Goal: Task Accomplishment & Management: Complete application form

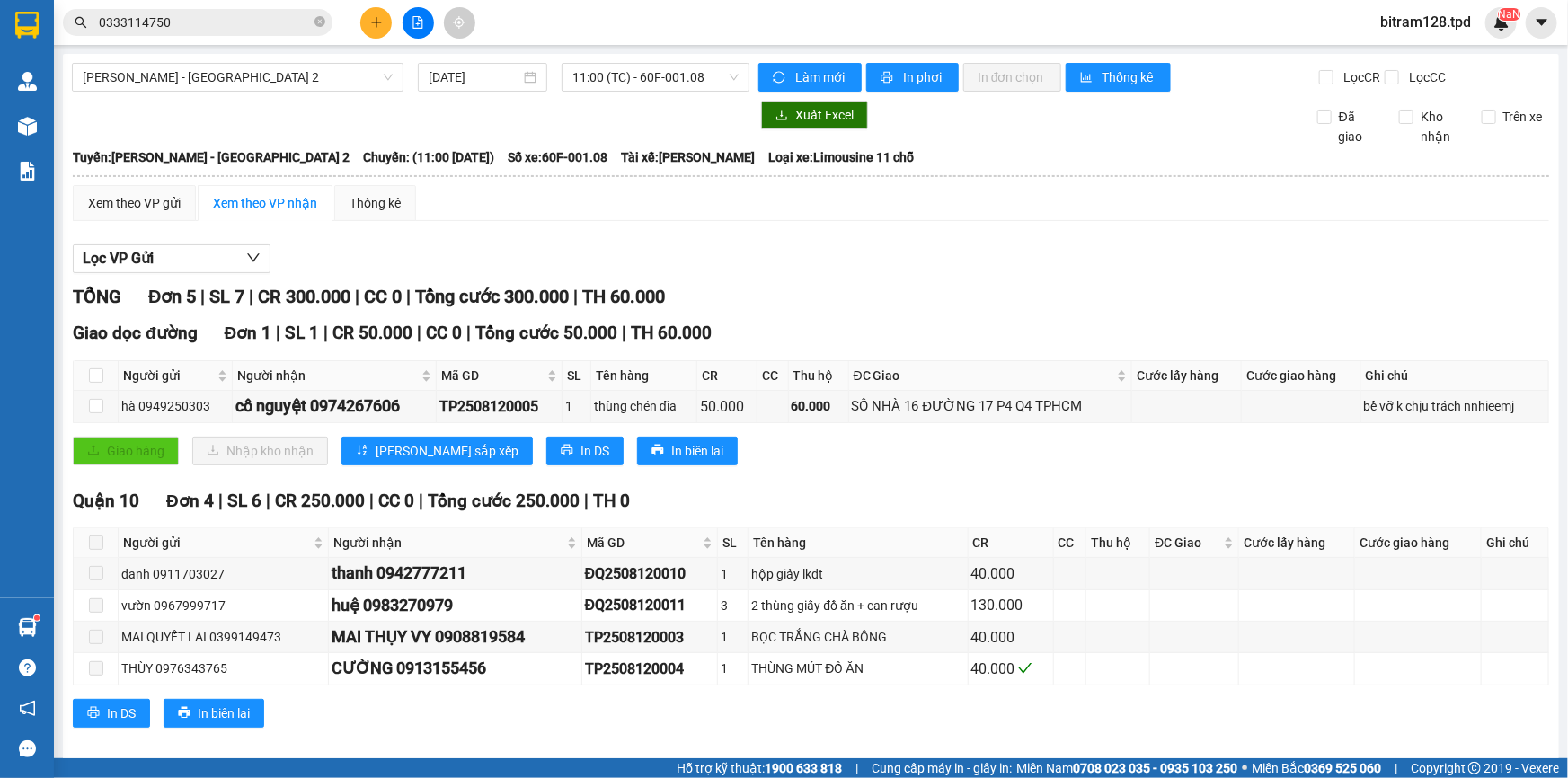
drag, startPoint x: 262, startPoint y: 4, endPoint x: 139, endPoint y: 72, distance: 140.5
click at [2, 58] on section "Kết quả tìm kiếm ( 0 ) Bộ lọc No Data 0333114750 bitram128.tpd NaN Quản Lý Quản…" at bounding box center [784, 389] width 1568 height 778
click at [382, 27] on icon "plus" at bounding box center [376, 21] width 12 height 12
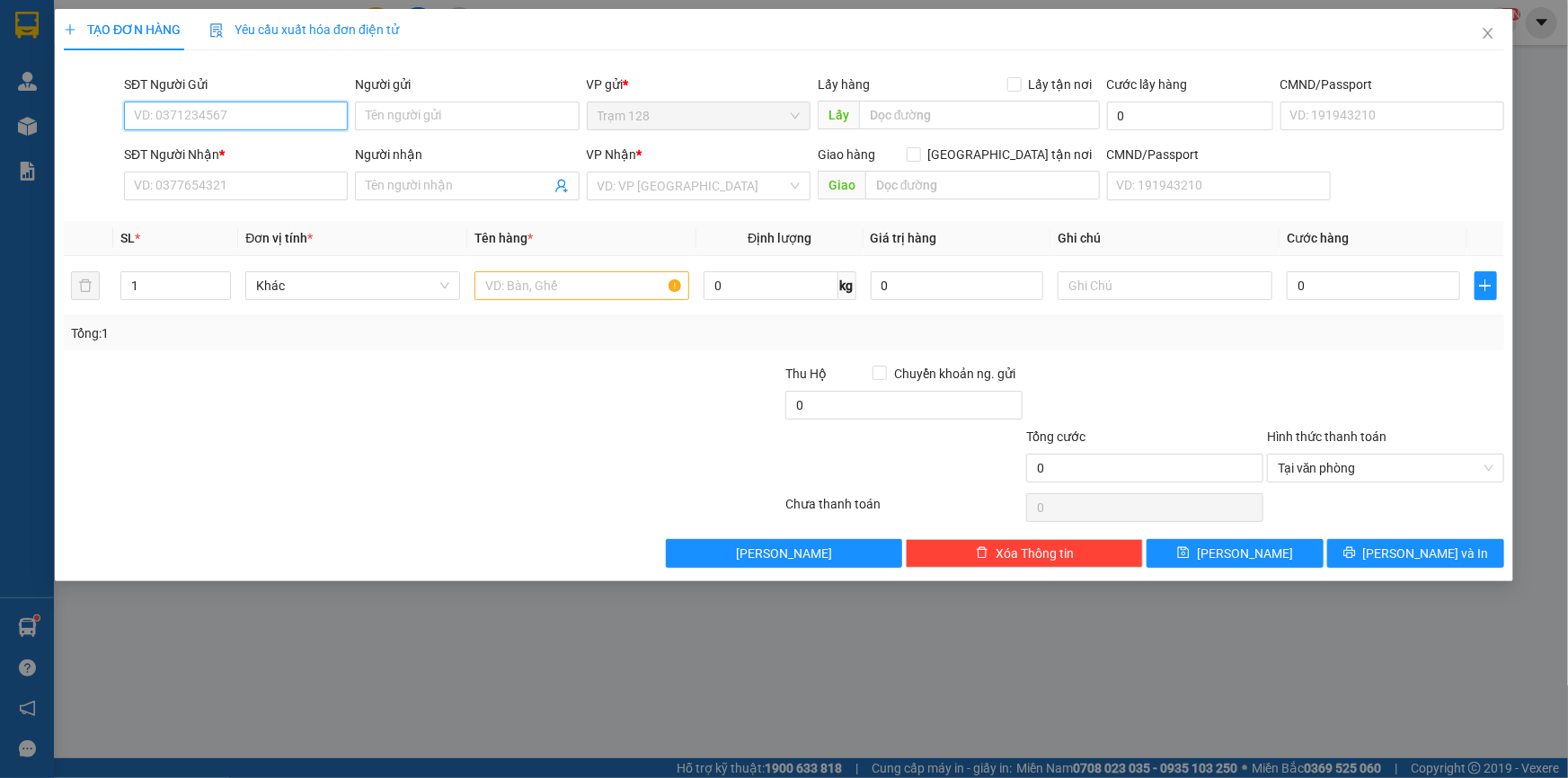
click at [280, 111] on input "SĐT Người Gửi" at bounding box center [236, 116] width 224 height 29
click at [281, 111] on input "SĐT Người Gửi" at bounding box center [236, 116] width 224 height 29
click at [250, 125] on input "SĐT Người Gửi" at bounding box center [236, 116] width 224 height 29
type input "02516516789"
click at [309, 157] on div "02516516789 - nk [PERSON_NAME]" at bounding box center [236, 151] width 202 height 20
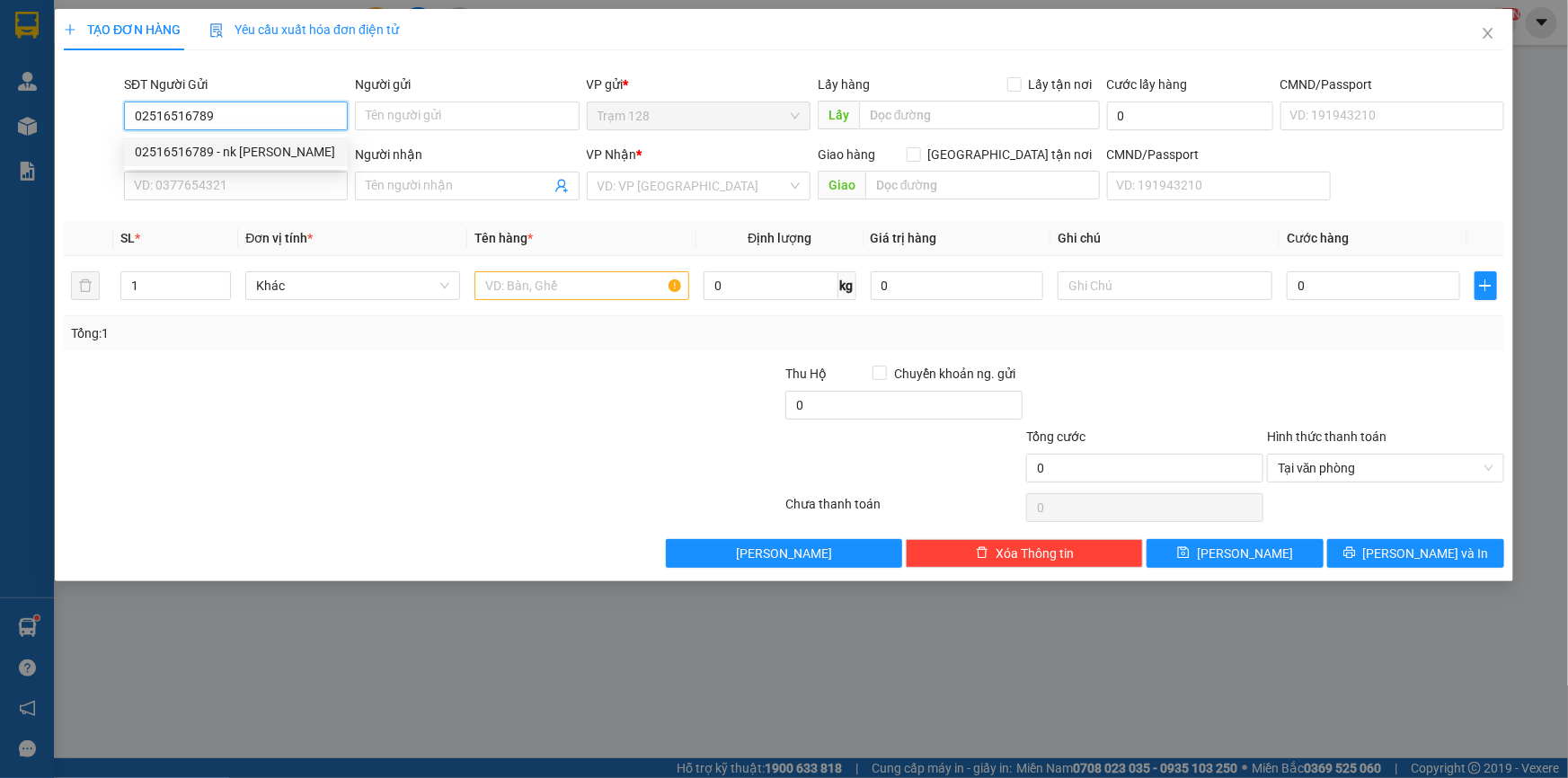
type input "nk [PERSON_NAME]"
type input "0378681989"
type input "pk dental lab"
type input "051186000043"
type input "02516516789"
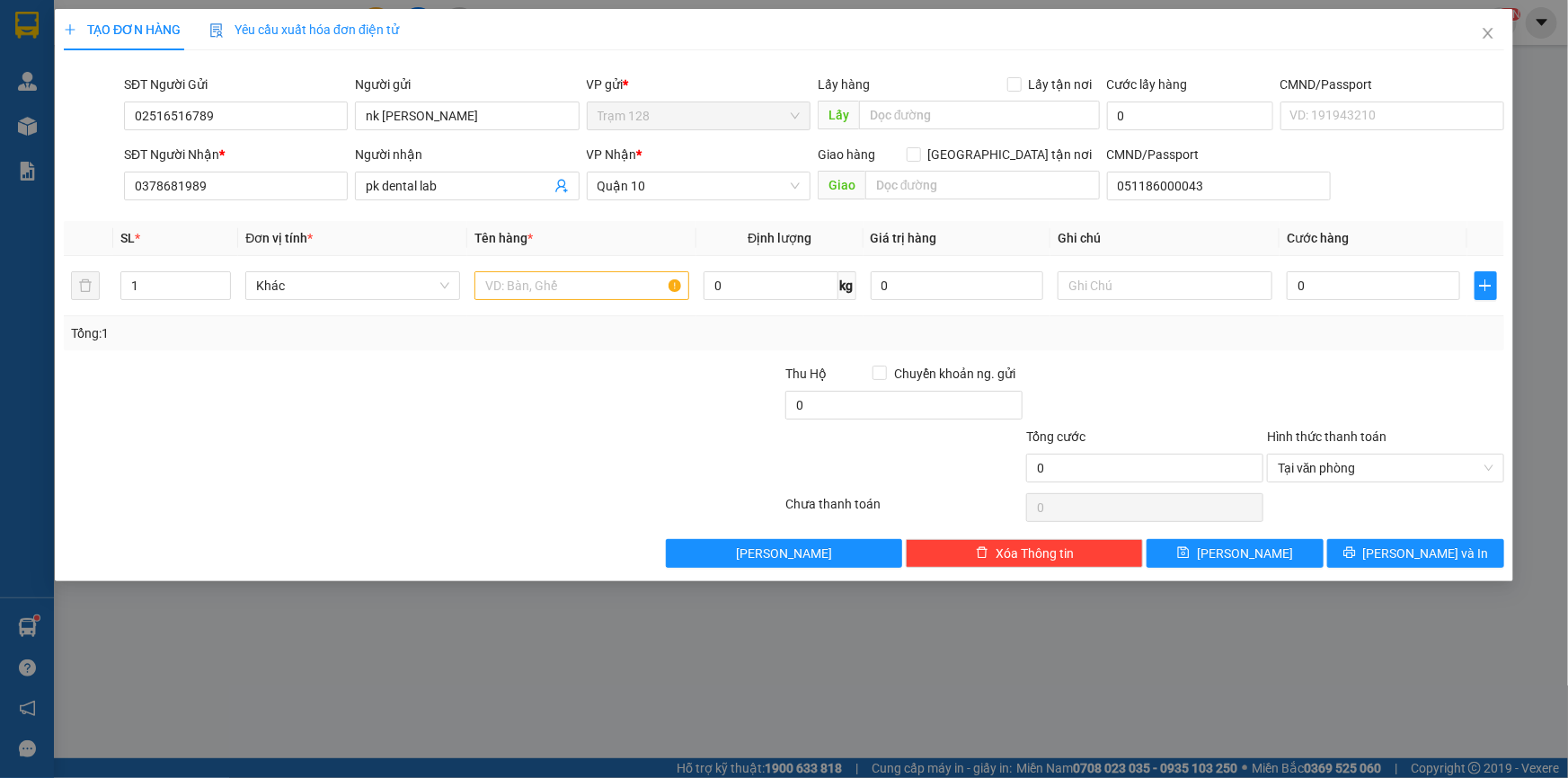
drag, startPoint x: 509, startPoint y: 215, endPoint x: 519, endPoint y: 244, distance: 30.7
click at [508, 218] on div "Transit Pickup Surcharge Ids Transit Deliver Surcharge Ids Transit Deliver Surc…" at bounding box center [784, 316] width 1441 height 504
click at [522, 254] on table "SL * Đơn vị tính * Tên hàng * Định lượng Giá trị hàng Ghi chú Cước hàng 1 Khác …" at bounding box center [784, 269] width 1441 height 95
click at [521, 245] on span "Tên hàng *" at bounding box center [504, 238] width 59 height 14
drag, startPoint x: 545, startPoint y: 431, endPoint x: 548, endPoint y: 421, distance: 10.4
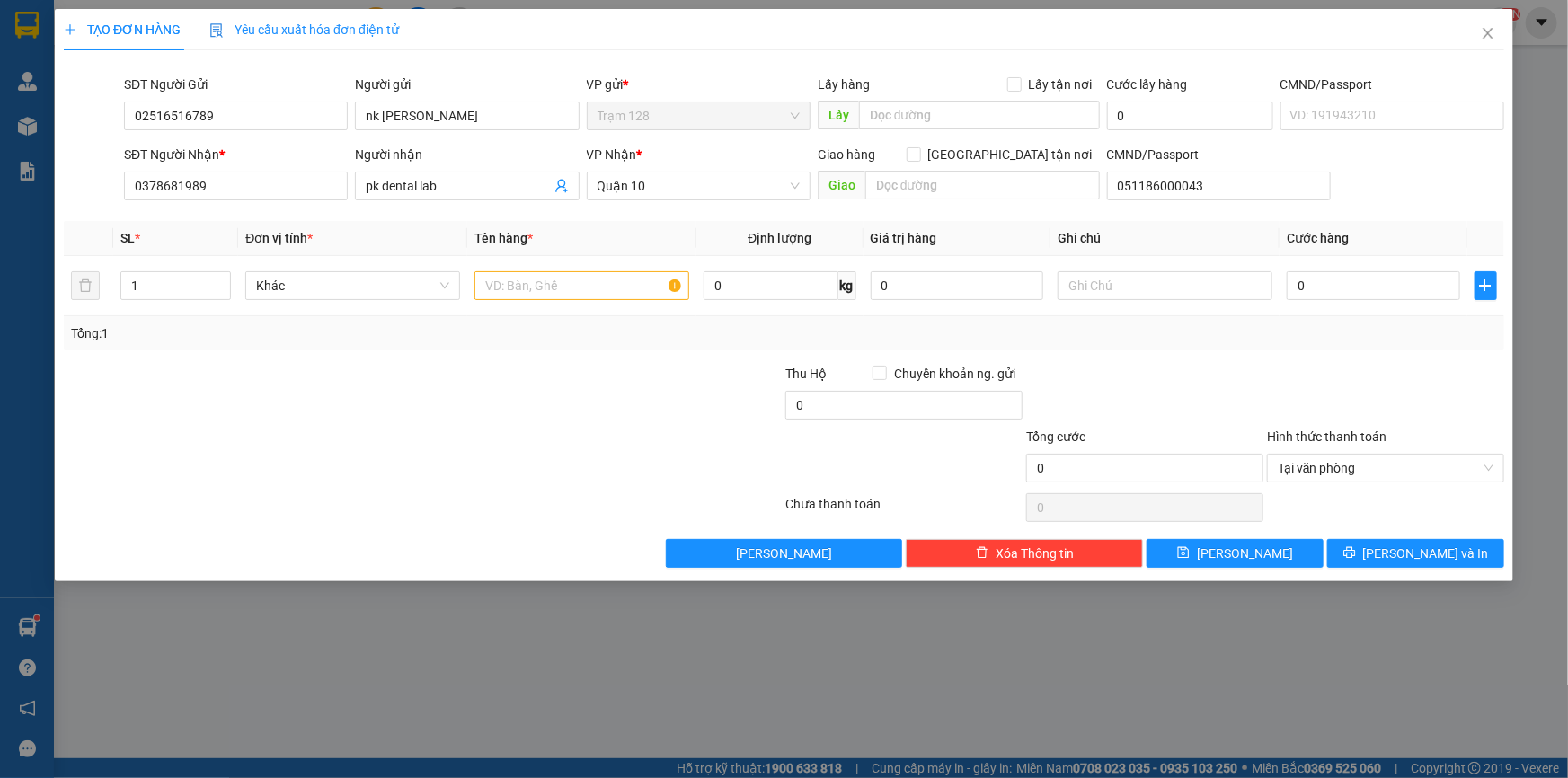
click at [544, 428] on div at bounding box center [664, 458] width 241 height 63
drag, startPoint x: 240, startPoint y: 198, endPoint x: 0, endPoint y: 193, distance: 240.1
click at [0, 193] on div "TẠO ĐƠN HÀNG Yêu cầu xuất hóa đơn điện tử Transit Pickup Surcharge Ids Transit …" at bounding box center [784, 389] width 1568 height 778
type input "0839939739"
click at [296, 223] on div "0839939739 - YTC VIETDENT" at bounding box center [236, 221] width 202 height 20
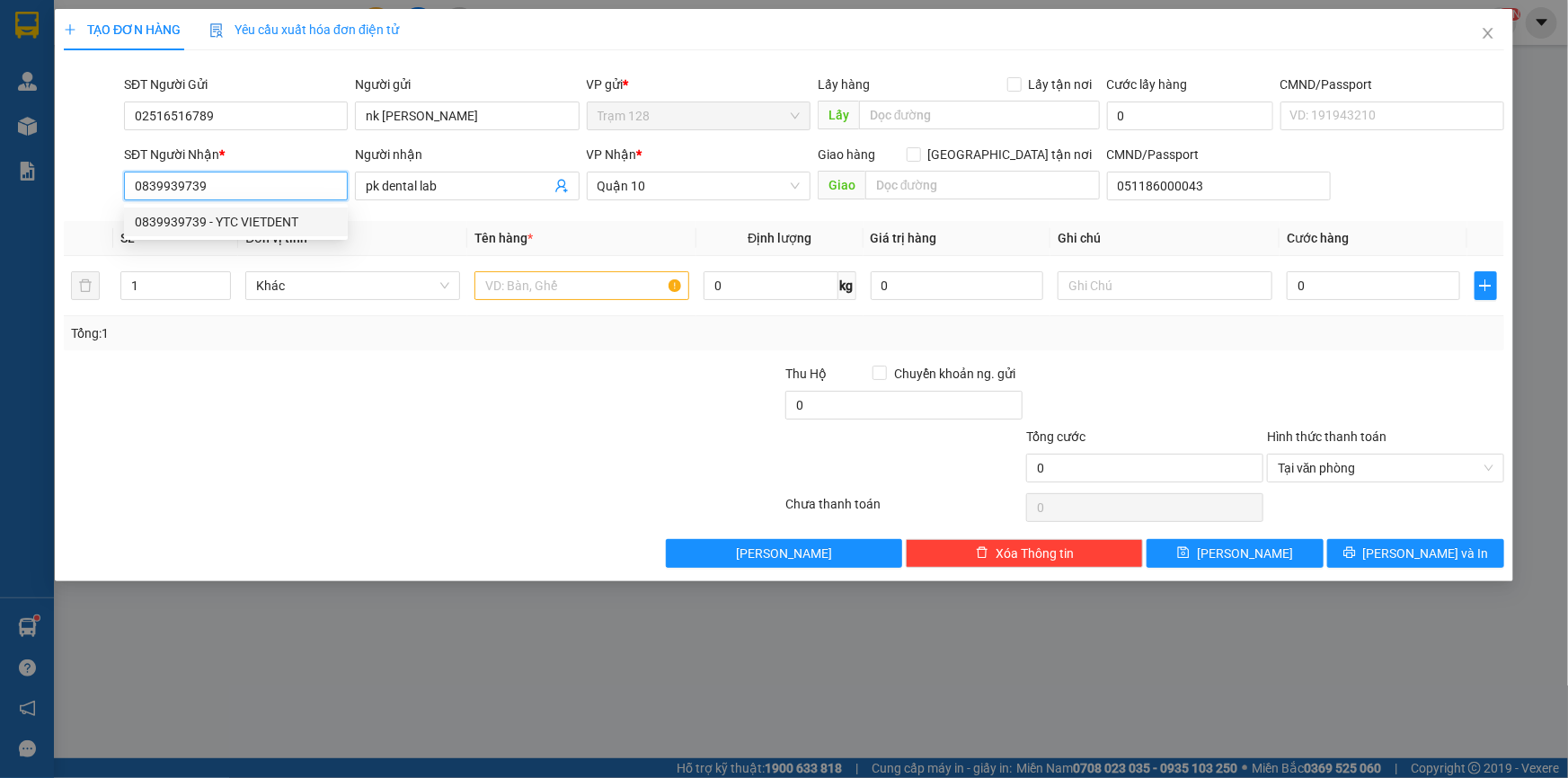
type input "YTC VIETDENT"
type input "087090003678"
type input "0839939739"
drag, startPoint x: 584, startPoint y: 291, endPoint x: 582, endPoint y: 282, distance: 9.2
click at [584, 285] on input "text" at bounding box center [582, 285] width 215 height 29
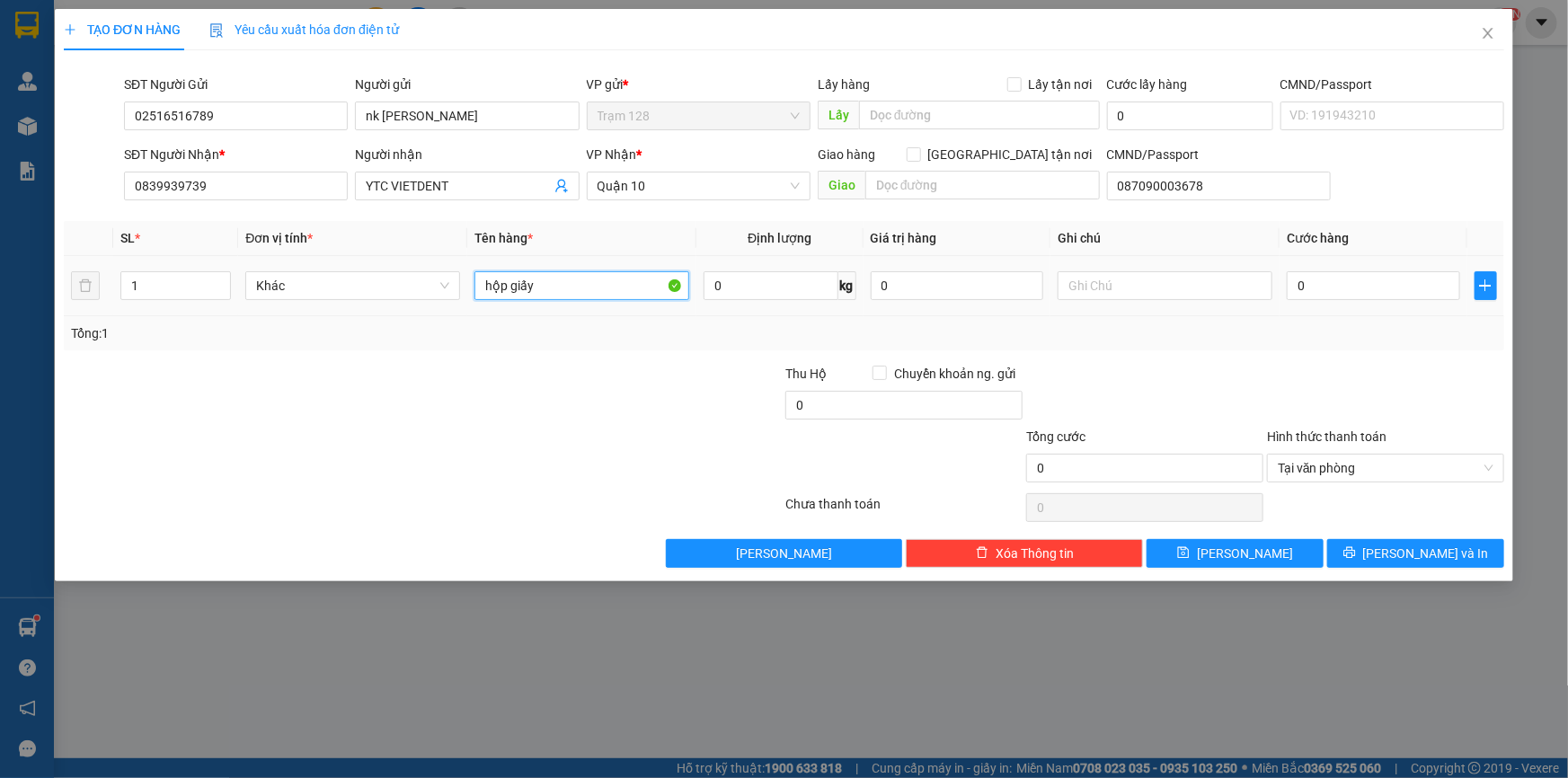
type input "hộp giấy"
click at [1339, 270] on div "0" at bounding box center [1374, 285] width 173 height 36
click at [1340, 296] on input "0" at bounding box center [1374, 285] width 173 height 29
type input "4"
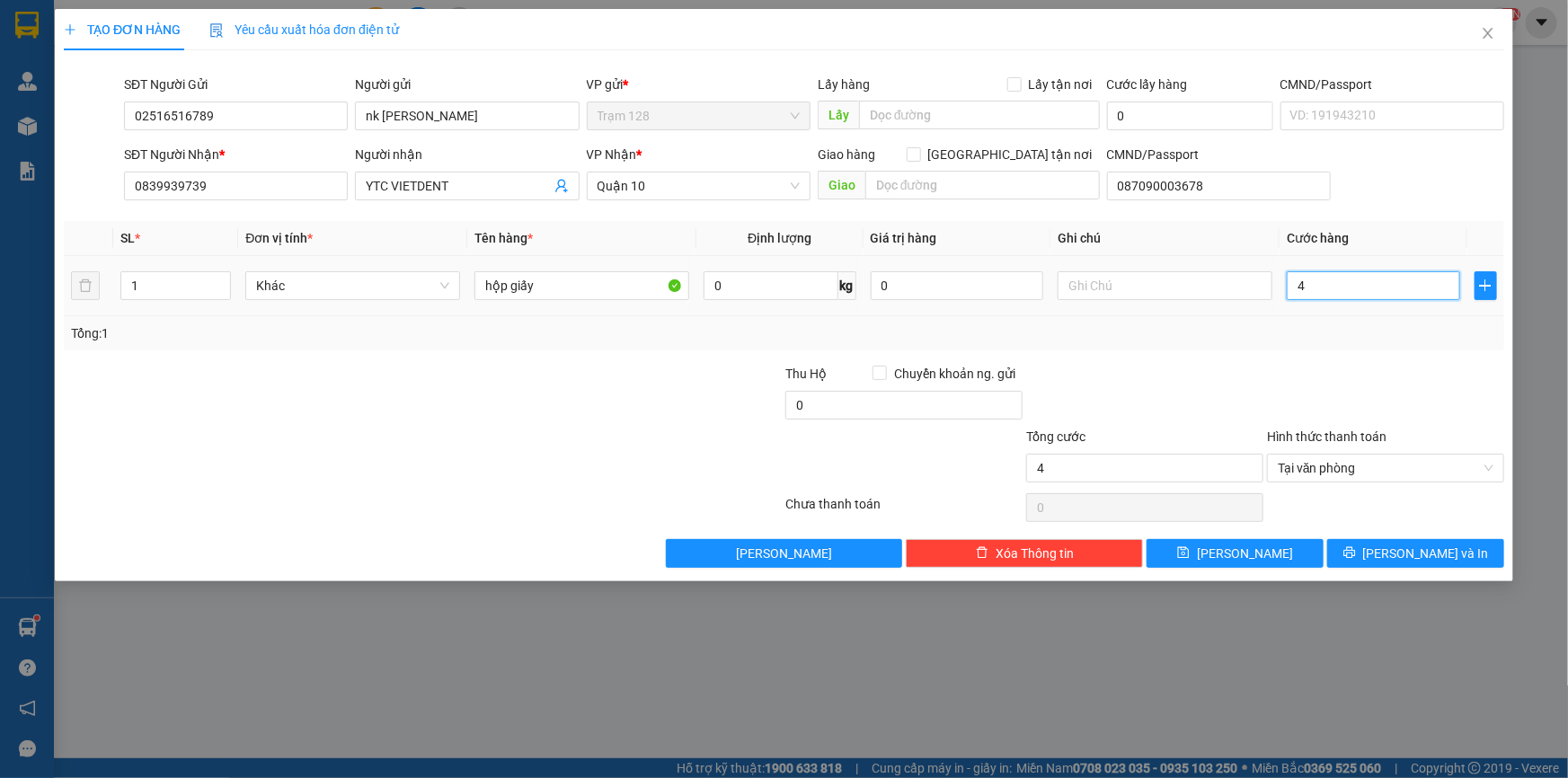
type input "40"
type input "40.000"
click at [1336, 357] on div "Transit Pickup Surcharge Ids Transit Deliver Surcharge Ids Transit Deliver Surc…" at bounding box center [784, 316] width 1441 height 504
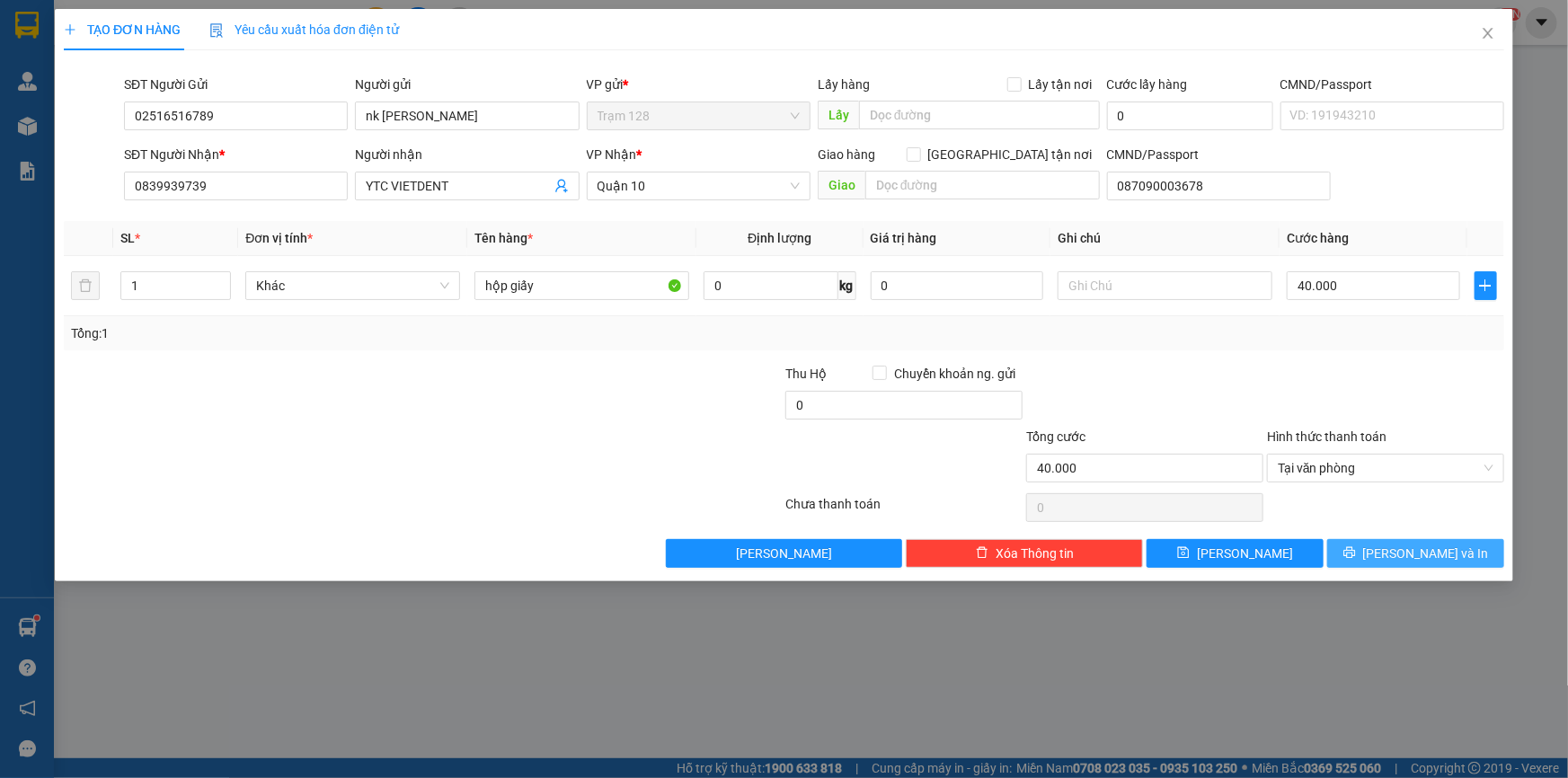
click at [1429, 539] on button "[PERSON_NAME] và In" at bounding box center [1416, 553] width 177 height 29
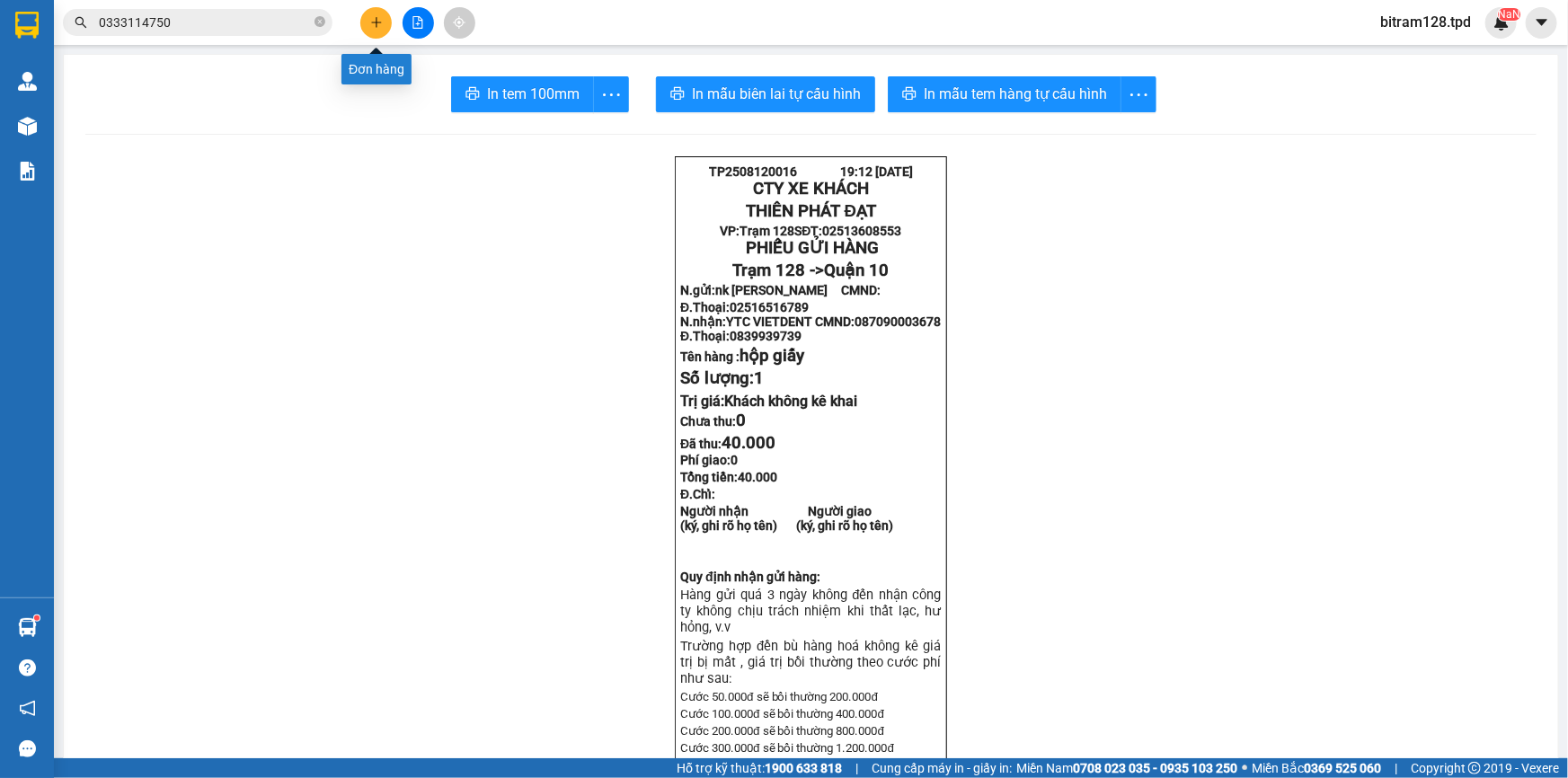
click at [375, 28] on icon "plus" at bounding box center [376, 21] width 12 height 12
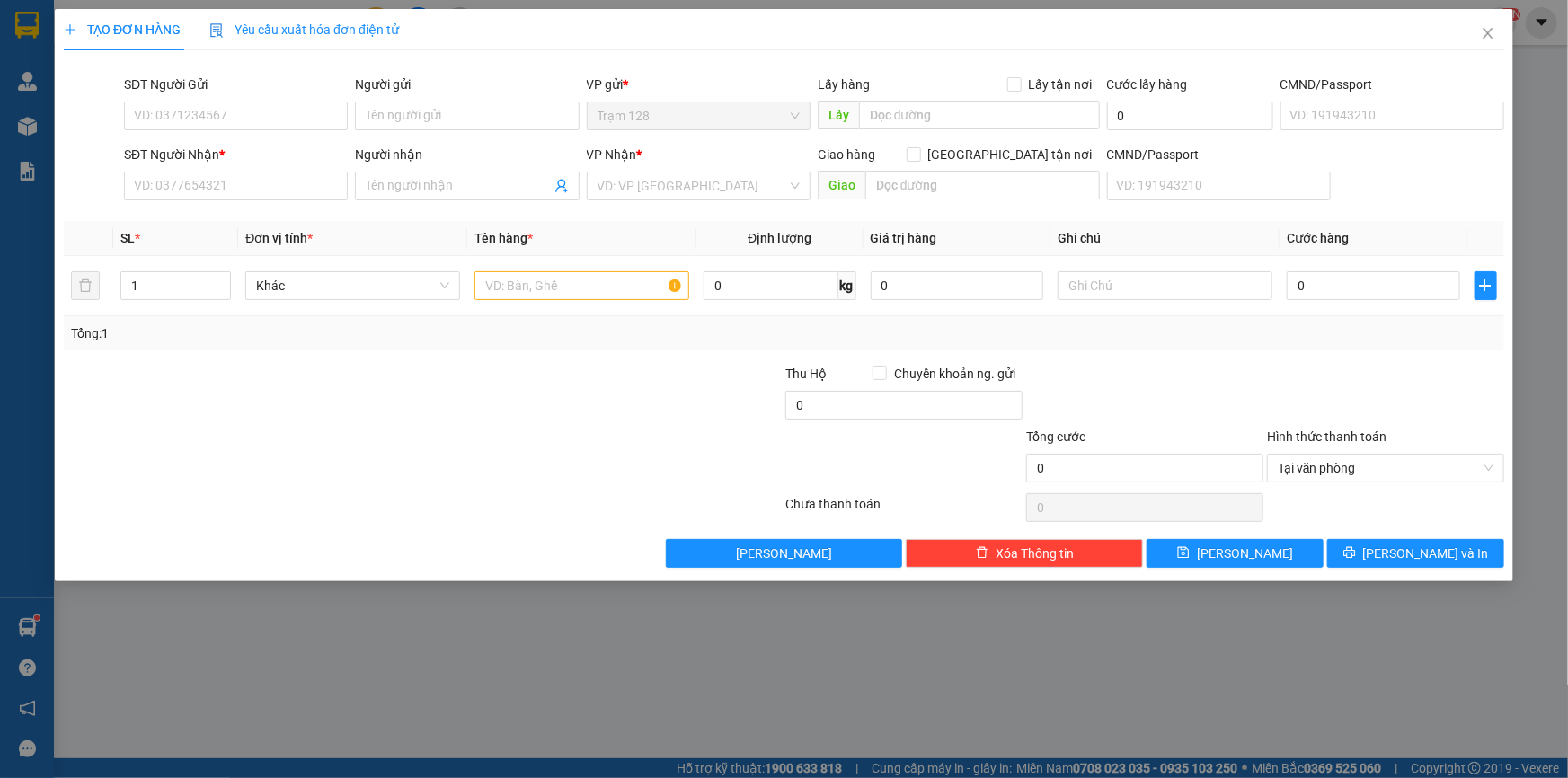
click at [312, 100] on div "SĐT Người Gửi" at bounding box center [236, 88] width 224 height 27
drag, startPoint x: 316, startPoint y: 111, endPoint x: 318, endPoint y: 121, distance: 10.2
click at [318, 116] on input "SĐT Người Gửi" at bounding box center [236, 116] width 224 height 29
click at [286, 122] on input "SĐT Người Gửi" at bounding box center [236, 116] width 224 height 29
click at [283, 151] on div "02516516789 - nk [PERSON_NAME]" at bounding box center [236, 151] width 202 height 20
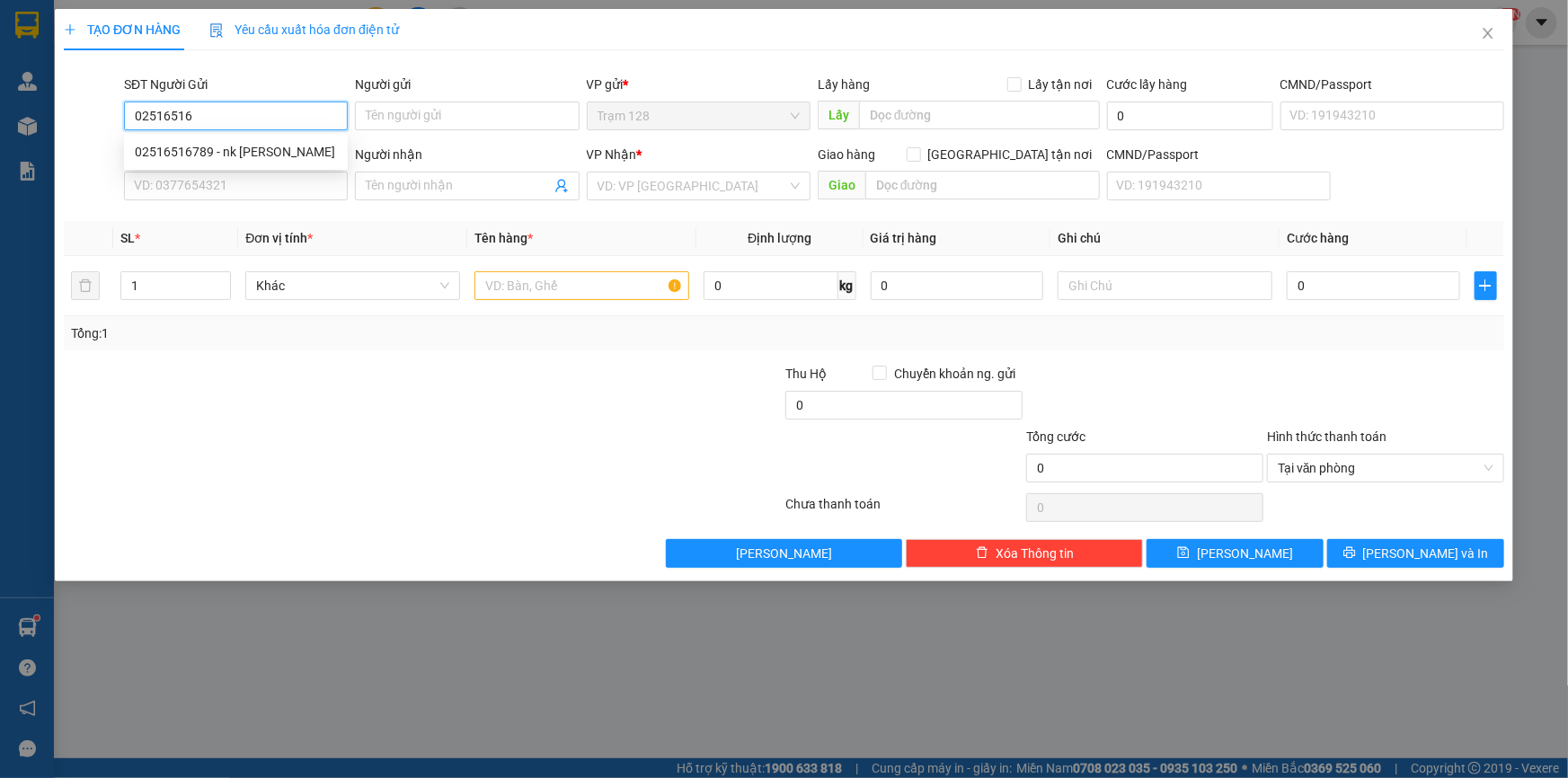
type input "02516516789"
type input "nk [PERSON_NAME]"
type input "0839939739"
type input "YTC VIETDENT"
type input "087090003678"
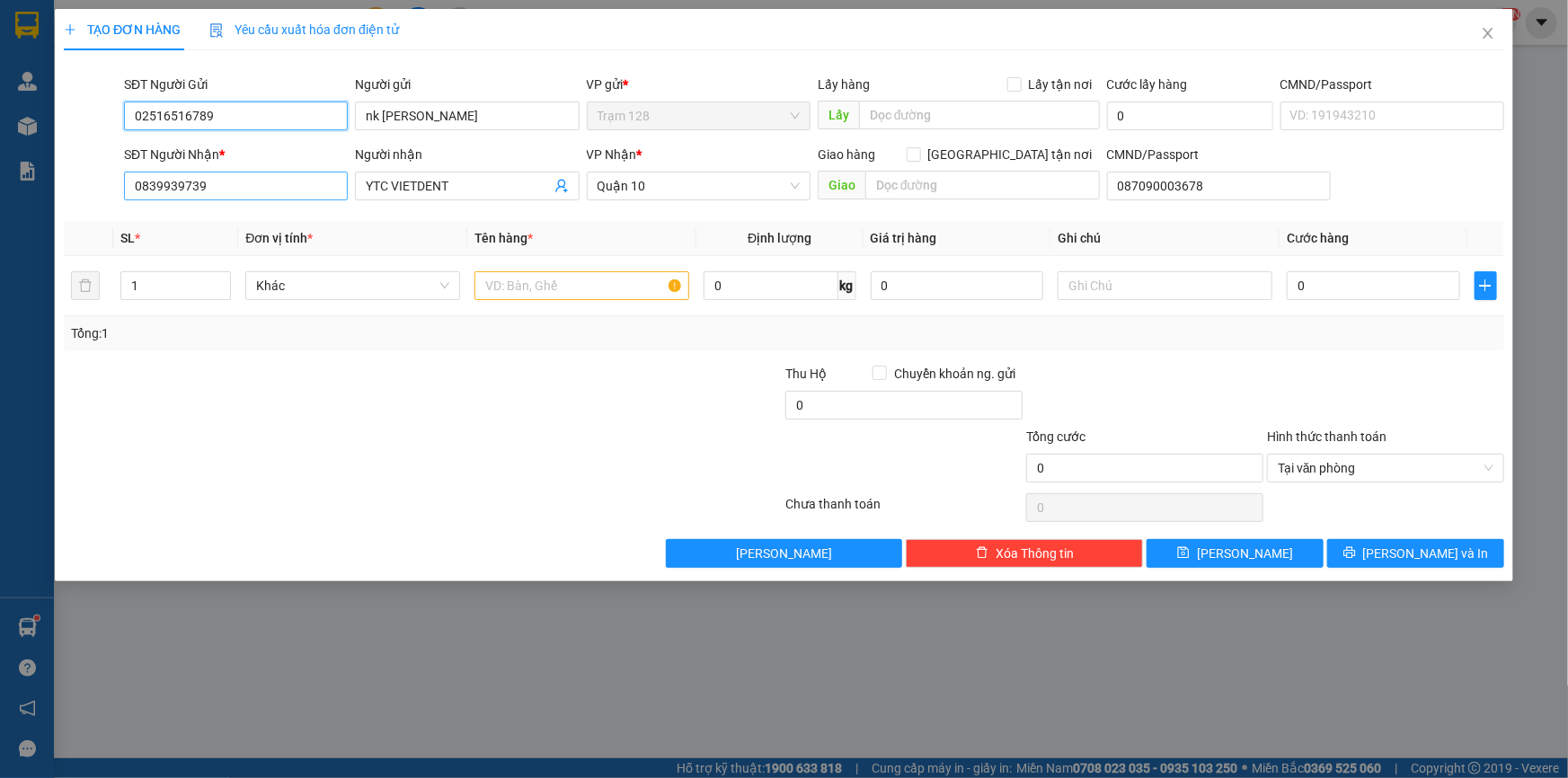
type input "02516516789"
drag, startPoint x: 325, startPoint y: 185, endPoint x: 0, endPoint y: 274, distance: 337.0
click at [0, 274] on div "TẠO ĐƠN HÀNG Yêu cầu xuất hóa đơn điện tử Transit Pickup Surcharge Ids Transit …" at bounding box center [784, 389] width 1568 height 778
type input "0931165469"
drag, startPoint x: 269, startPoint y: 215, endPoint x: 279, endPoint y: 224, distance: 13.5
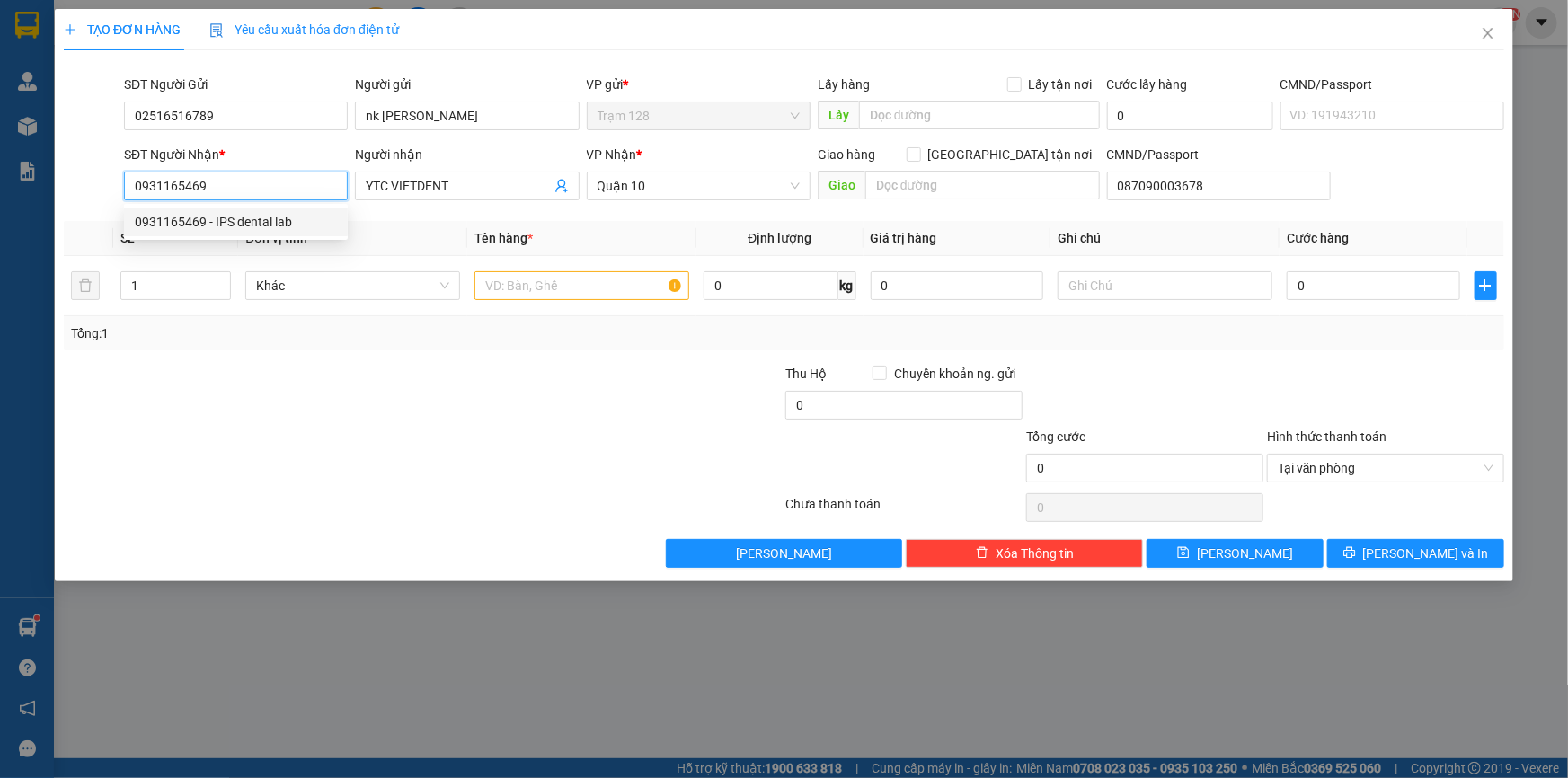
click at [270, 216] on div "0931165469 - IPS dental lab" at bounding box center [236, 221] width 202 height 20
type input "IPS dental lab"
type input "051186000043"
type input "0931165469"
click at [389, 216] on div "Transit Pickup Surcharge Ids Transit Deliver Surcharge Ids Transit Deliver Surc…" at bounding box center [784, 316] width 1441 height 504
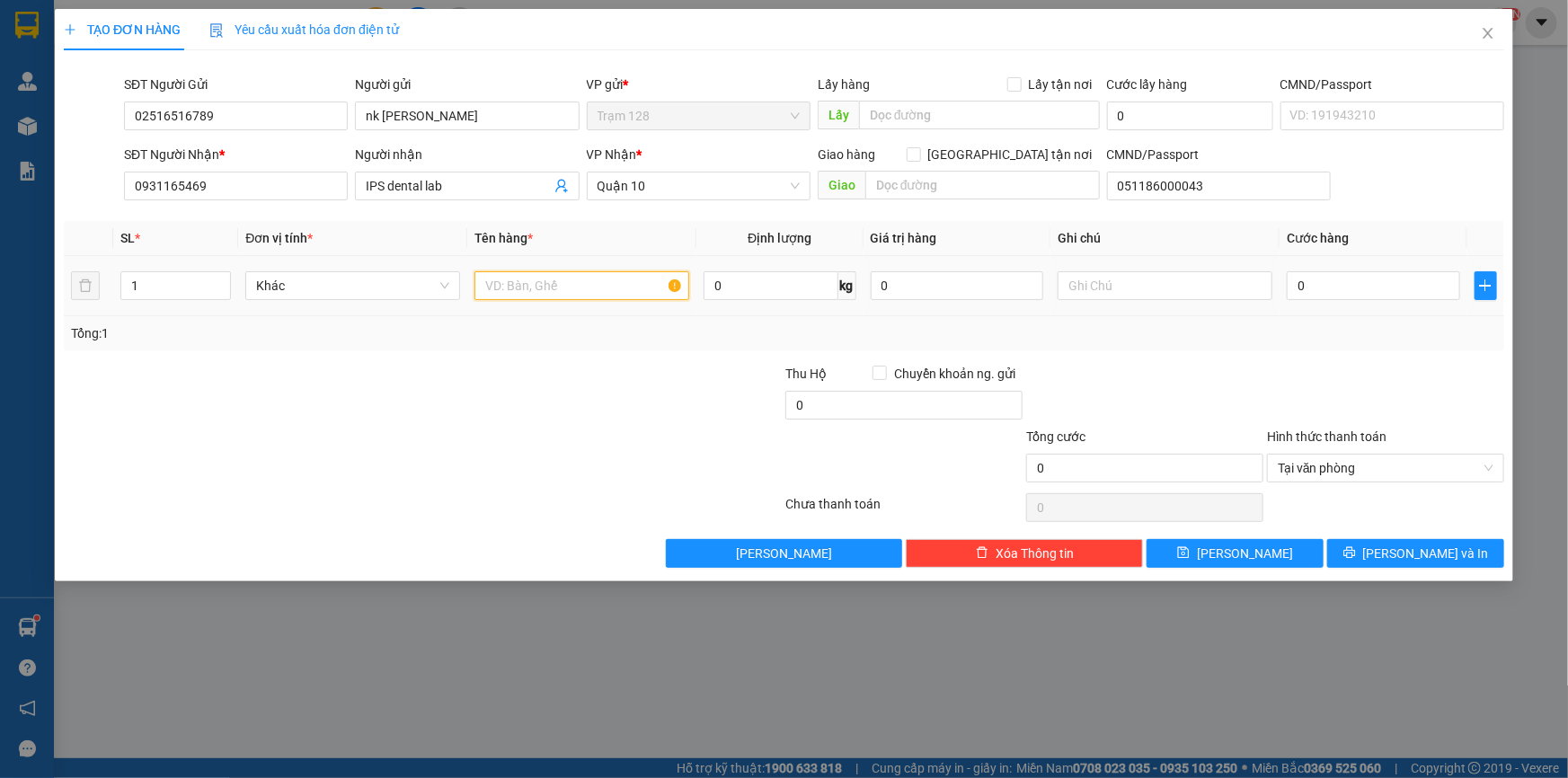
drag, startPoint x: 567, startPoint y: 292, endPoint x: 567, endPoint y: 278, distance: 14.0
click at [567, 290] on input "text" at bounding box center [582, 285] width 215 height 29
type input "hộp giấy"
click at [1408, 276] on input "0" at bounding box center [1374, 285] width 173 height 29
type input "4"
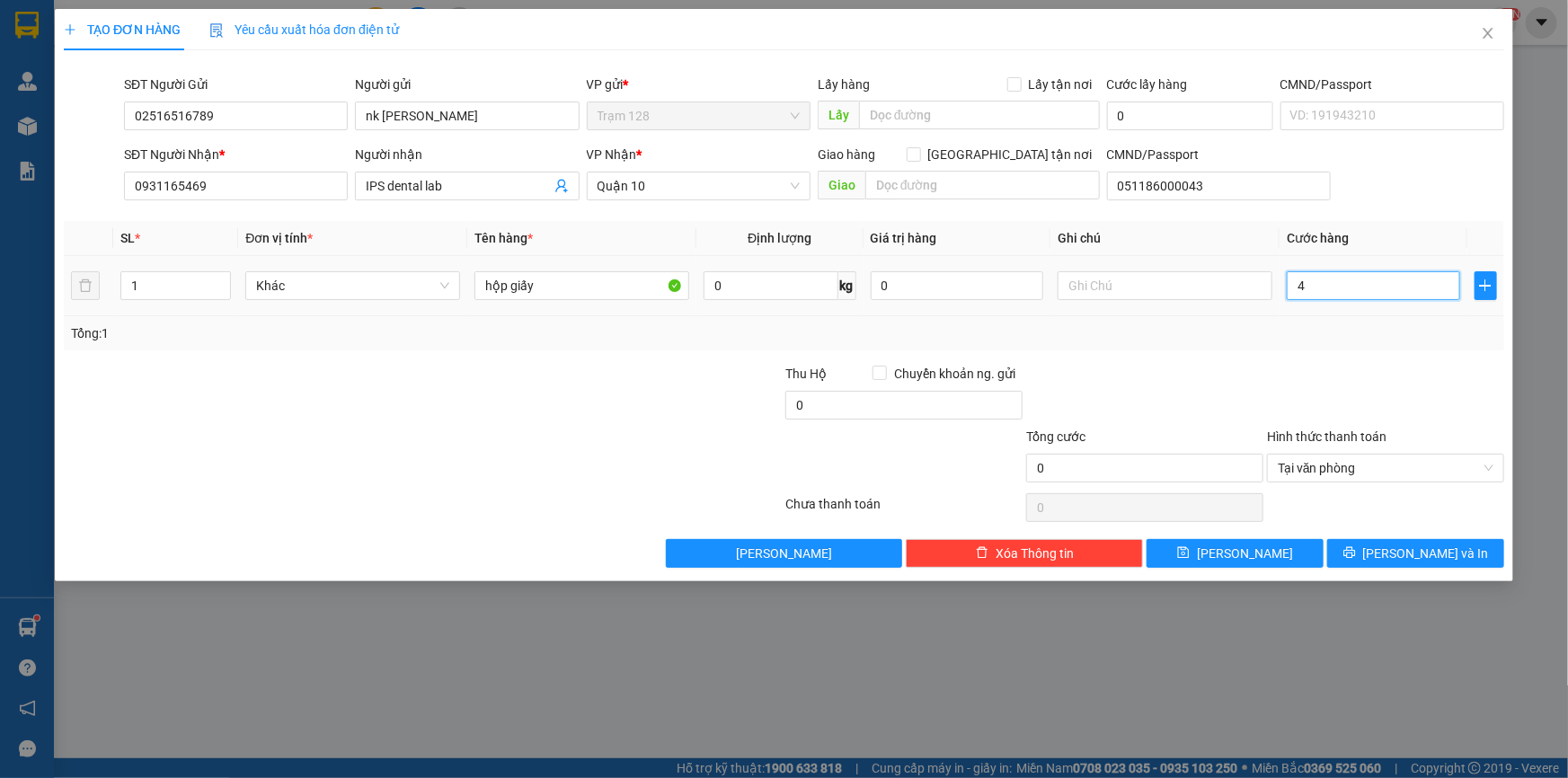
type input "4"
type input "40"
drag, startPoint x: 1404, startPoint y: 288, endPoint x: 1364, endPoint y: 418, distance: 136.0
click at [1396, 331] on div "SL * Đơn vị tính * Tên hàng * Định lượng Giá trị hàng Ghi chú Cước hàng 1 Khác …" at bounding box center [784, 285] width 1441 height 130
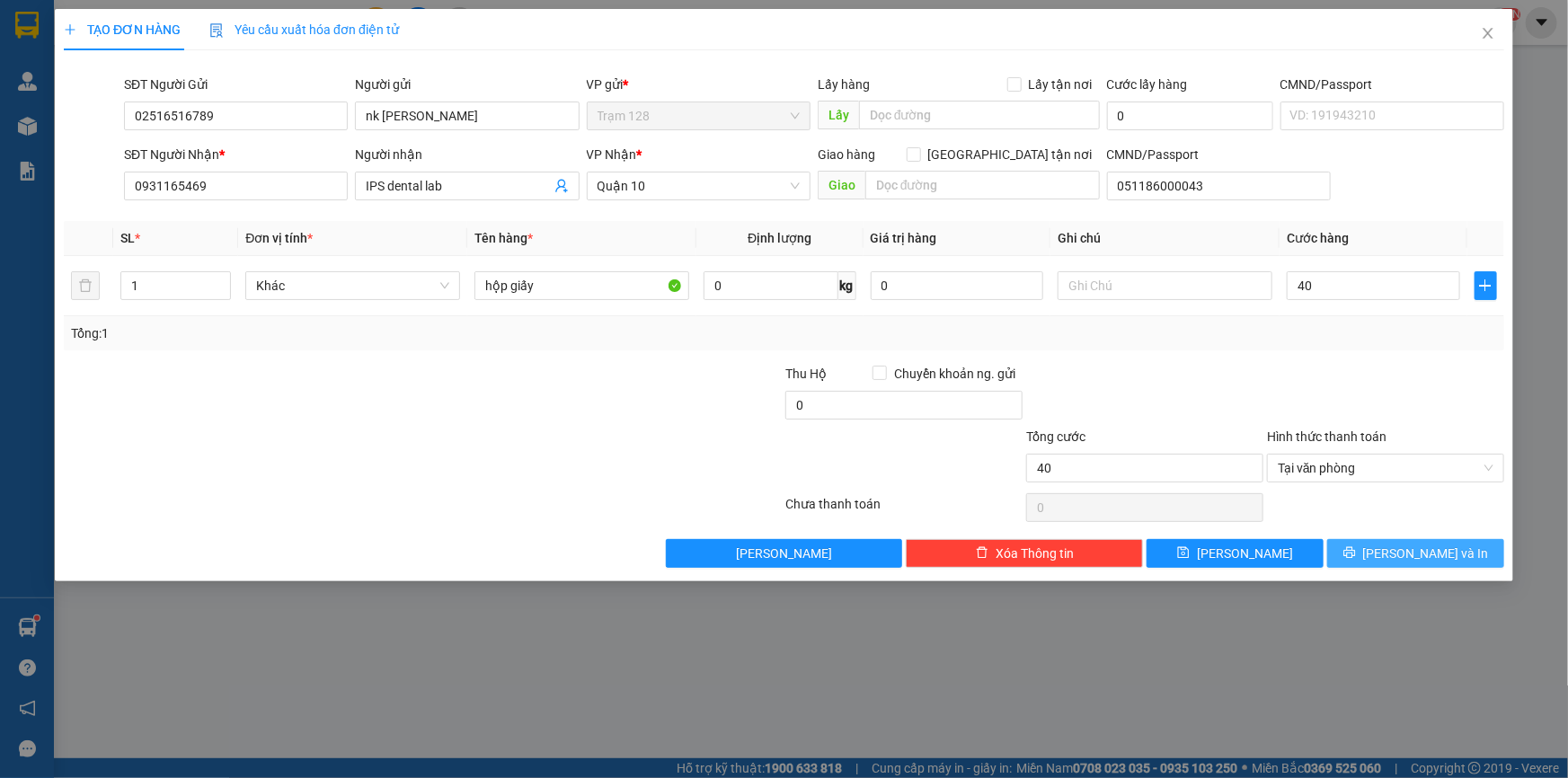
type input "40.000"
click at [1403, 563] on button "[PERSON_NAME] và In" at bounding box center [1416, 553] width 177 height 29
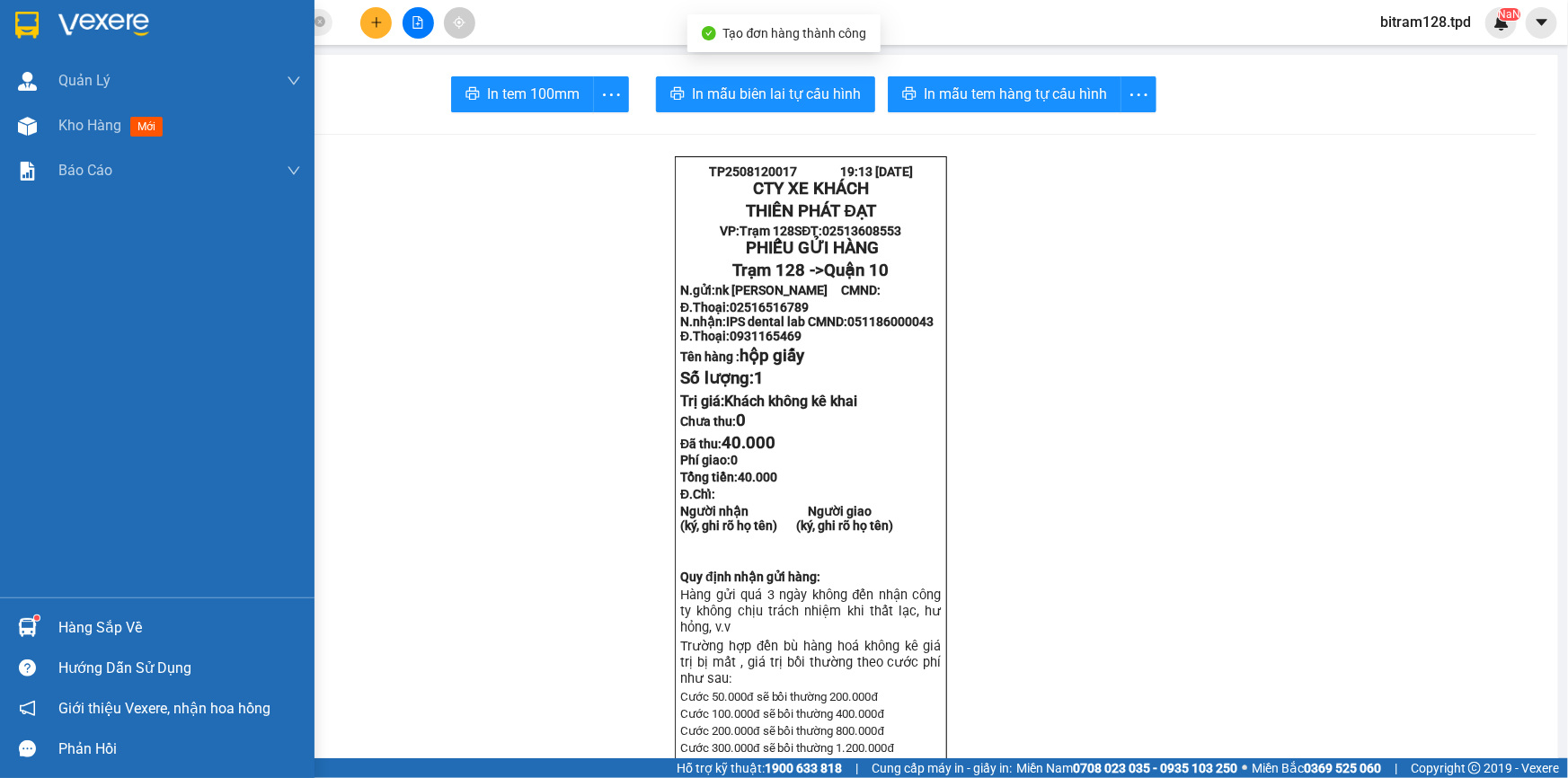
drag, startPoint x: 44, startPoint y: 139, endPoint x: 146, endPoint y: 10, distance: 164.5
click at [39, 139] on div "Kho hàng mới" at bounding box center [157, 126] width 314 height 45
